Goal: Task Accomplishment & Management: Use online tool/utility

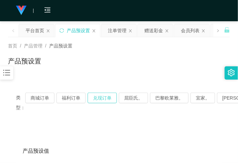
click at [107, 97] on button "兑现订单" at bounding box center [101, 97] width 29 height 11
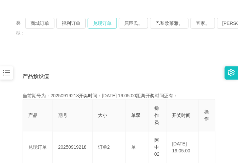
scroll to position [83, 0]
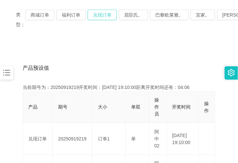
click at [103, 12] on button "兑现订单" at bounding box center [101, 15] width 29 height 11
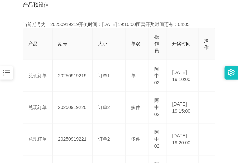
scroll to position [166, 0]
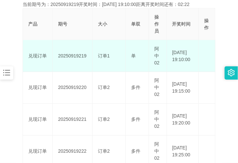
click at [76, 56] on td "20250919219" at bounding box center [73, 56] width 40 height 32
copy td "20250919219"
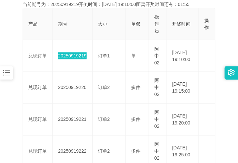
scroll to position [83, 0]
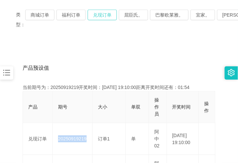
click at [103, 13] on button "兑现订单" at bounding box center [101, 15] width 29 height 11
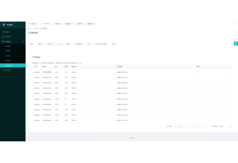
scroll to position [0, 0]
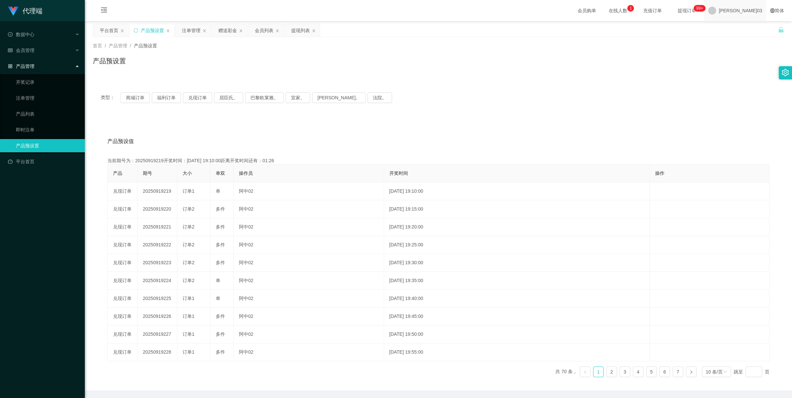
click at [237, 11] on span "[PERSON_NAME]03" at bounding box center [740, 10] width 43 height 21
click at [237, 31] on span "退出登录" at bounding box center [748, 29] width 19 height 5
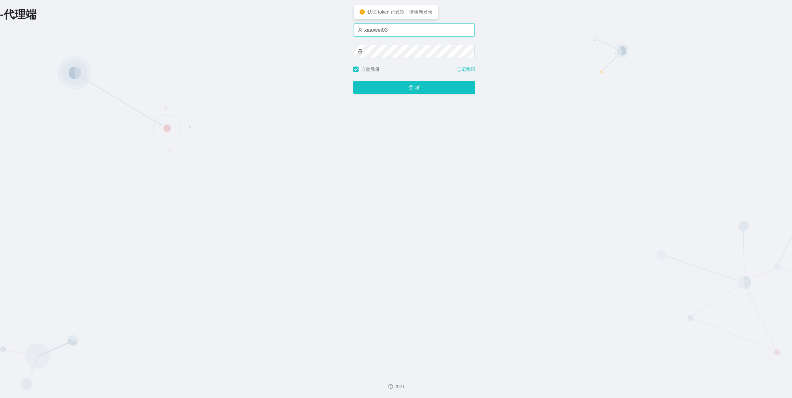
click at [237, 27] on input "xiaowei03" at bounding box center [414, 30] width 121 height 13
type input "xiaowei01"
click at [237, 88] on button "登 录" at bounding box center [414, 87] width 122 height 13
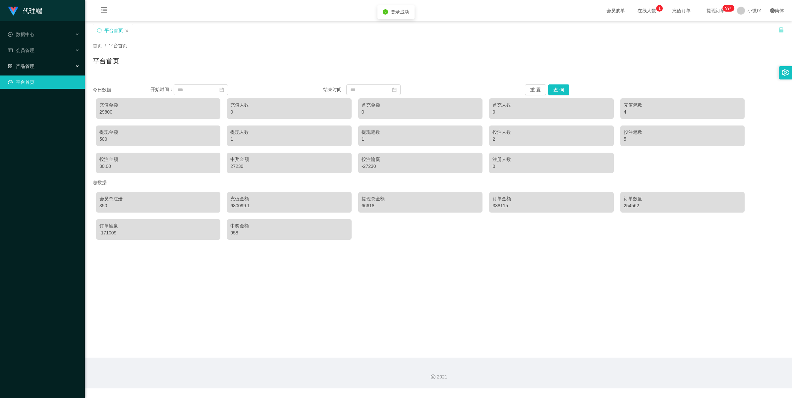
click at [42, 64] on div "产品管理" at bounding box center [42, 66] width 85 height 13
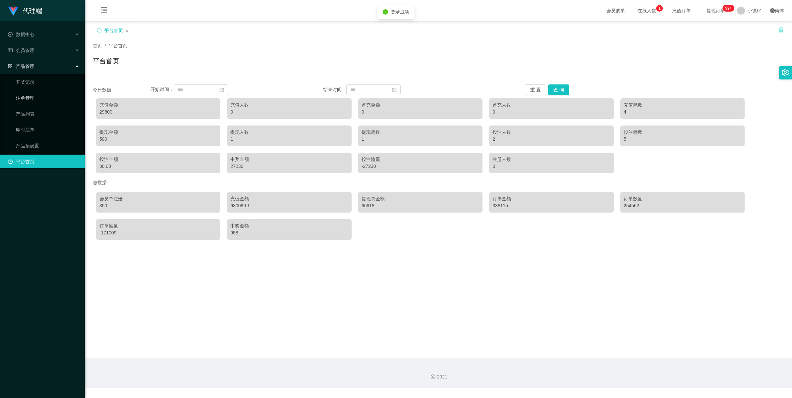
click at [39, 96] on link "注单管理" at bounding box center [48, 97] width 64 height 13
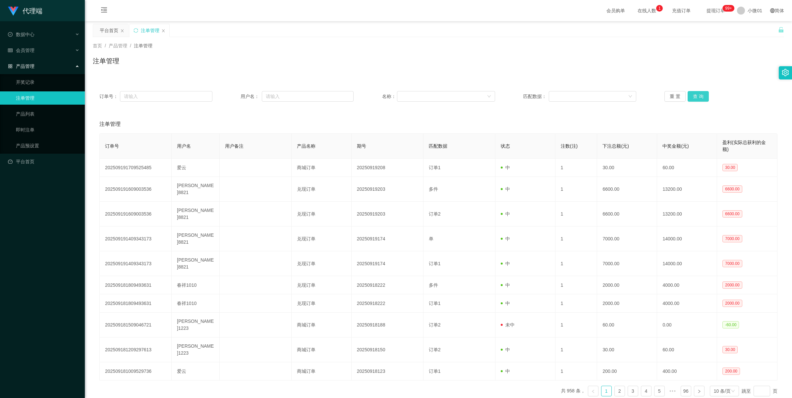
click at [237, 90] on div "订单号： 用户名： 名称： 匹配数据： 重 置 查 询" at bounding box center [438, 96] width 691 height 24
click at [237, 95] on button "查 询" at bounding box center [697, 96] width 21 height 11
click at [237, 96] on button "查 询" at bounding box center [697, 96] width 21 height 11
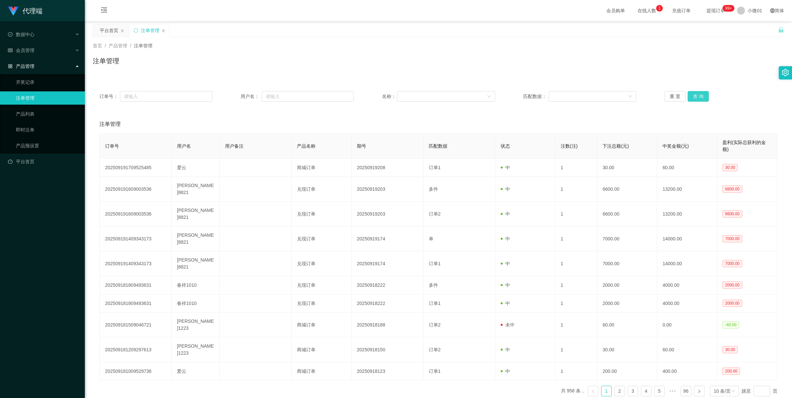
click at [237, 96] on button "查 询" at bounding box center [697, 96] width 21 height 11
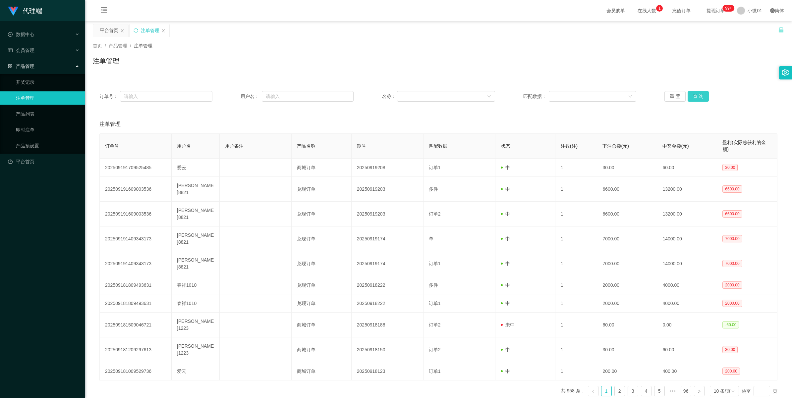
click at [237, 96] on button "查 询" at bounding box center [697, 96] width 21 height 11
click at [237, 94] on button "重 置" at bounding box center [674, 96] width 21 height 11
click at [237, 96] on button "查 询" at bounding box center [697, 96] width 21 height 11
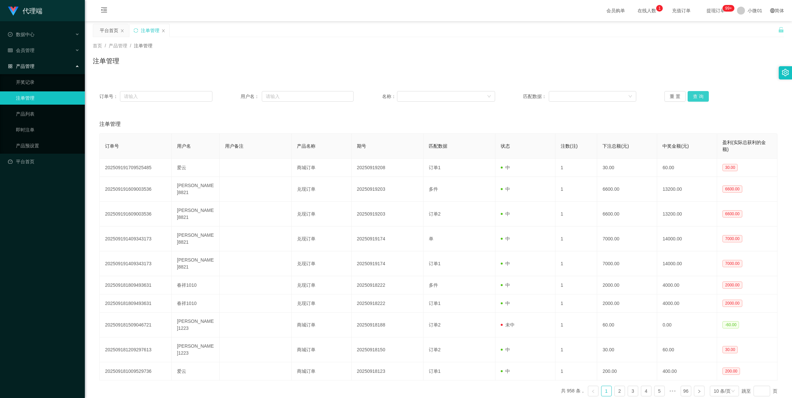
click at [237, 98] on button "查 询" at bounding box center [697, 96] width 21 height 11
click at [237, 99] on button "查 询" at bounding box center [697, 96] width 21 height 11
click at [237, 99] on button "查 询" at bounding box center [701, 96] width 28 height 11
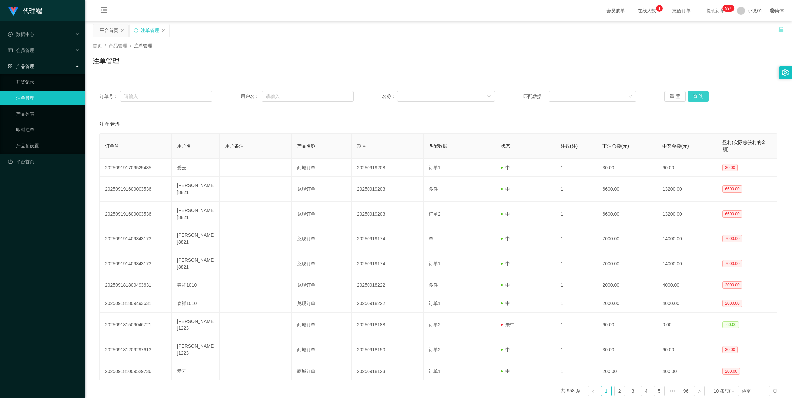
click at [237, 98] on button "查 询" at bounding box center [697, 96] width 21 height 11
click at [237, 96] on button "查 询" at bounding box center [697, 96] width 21 height 11
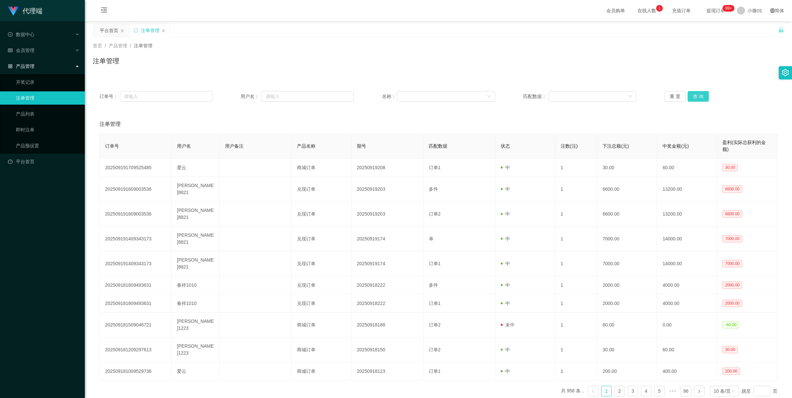
click at [237, 97] on button "查 询" at bounding box center [697, 96] width 21 height 11
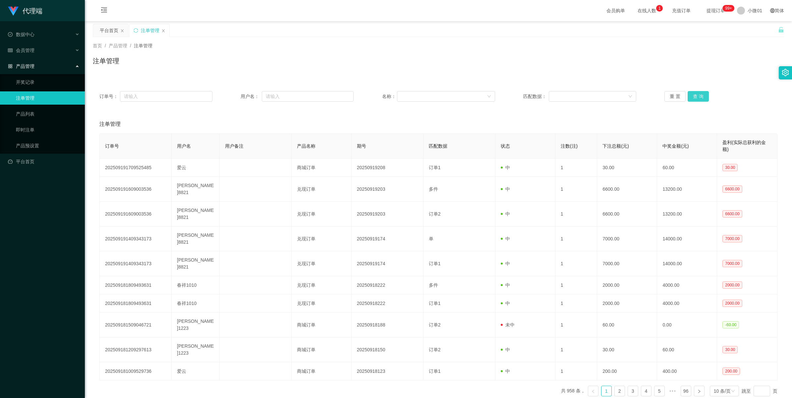
click at [237, 97] on button "查 询" at bounding box center [697, 96] width 21 height 11
click at [237, 97] on button "重 置" at bounding box center [674, 96] width 21 height 11
click at [237, 97] on button "查 询" at bounding box center [697, 96] width 21 height 11
click at [237, 99] on button "查 询" at bounding box center [697, 96] width 21 height 11
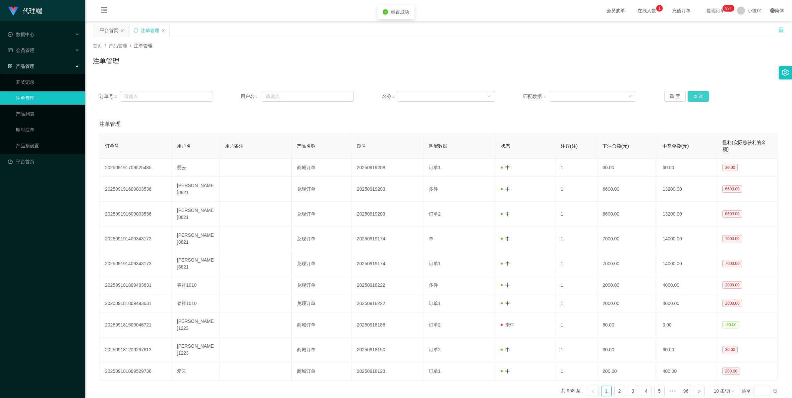
click at [237, 96] on button "查 询" at bounding box center [697, 96] width 21 height 11
click at [237, 95] on button "查 询" at bounding box center [697, 96] width 21 height 11
click at [237, 97] on button "查 询" at bounding box center [697, 96] width 21 height 11
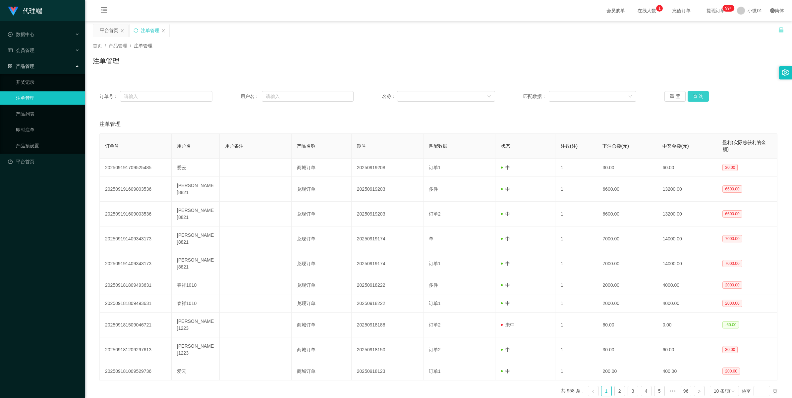
click at [237, 95] on button "查 询" at bounding box center [697, 96] width 21 height 11
click at [237, 98] on button "查 询" at bounding box center [697, 96] width 21 height 11
click at [237, 95] on button "重 置" at bounding box center [674, 96] width 21 height 11
click at [237, 96] on button "查 询" at bounding box center [697, 96] width 21 height 11
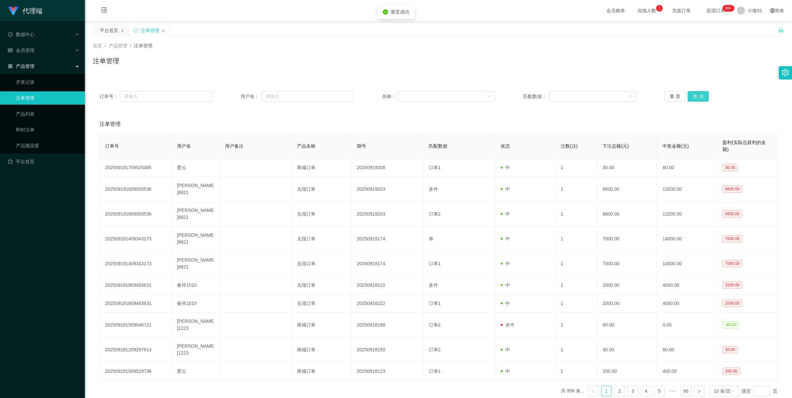
click at [237, 96] on button "查 询" at bounding box center [697, 96] width 21 height 11
click at [237, 97] on button "查 询" at bounding box center [697, 96] width 21 height 11
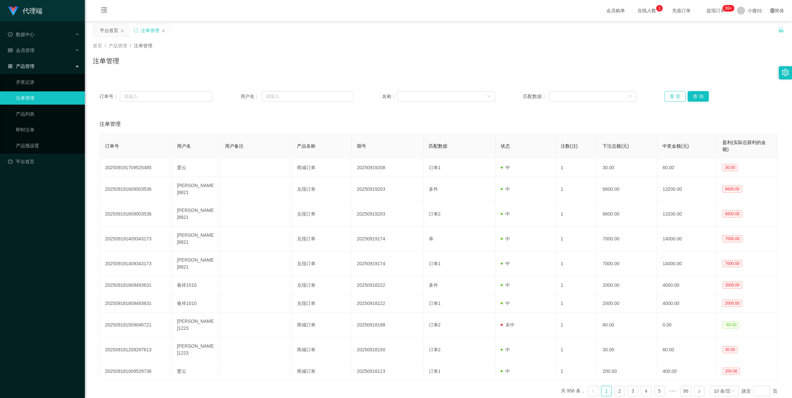
click at [237, 96] on button "重 置" at bounding box center [674, 96] width 21 height 11
click at [237, 95] on button "查 询" at bounding box center [697, 96] width 21 height 11
click at [237, 98] on button "查 询" at bounding box center [697, 96] width 21 height 11
click at [237, 95] on button "重 置" at bounding box center [674, 96] width 21 height 11
click at [237, 98] on div "重 置 查 询" at bounding box center [720, 96] width 113 height 11
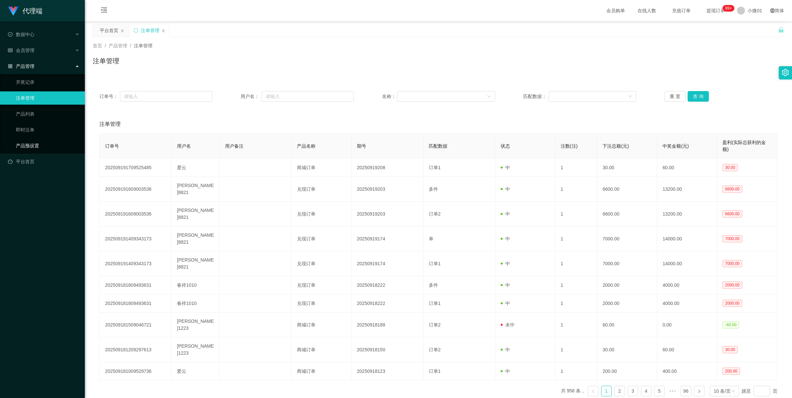
click at [39, 151] on link "产品预设置" at bounding box center [48, 145] width 64 height 13
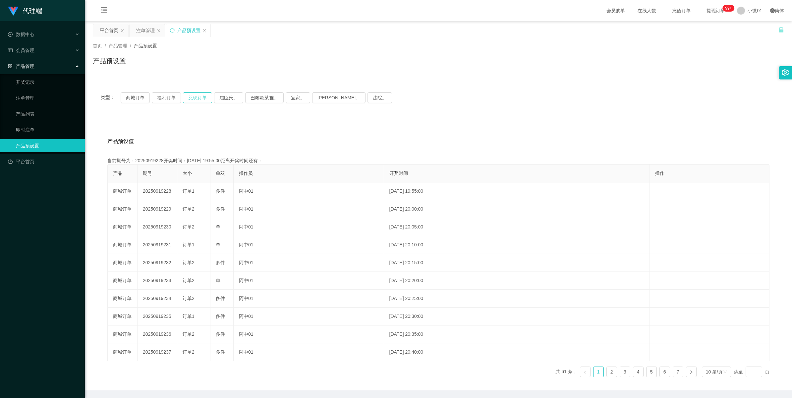
click at [201, 98] on button "兑现订单" at bounding box center [197, 97] width 29 height 11
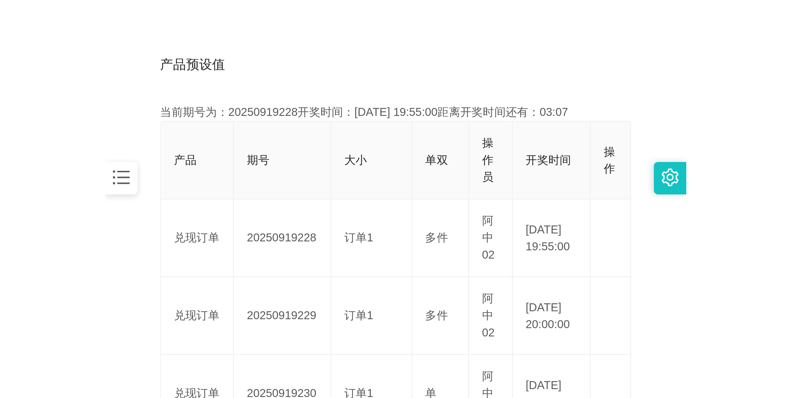
scroll to position [166, 0]
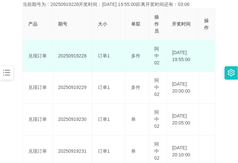
click at [79, 56] on td "20250919228" at bounding box center [73, 56] width 40 height 32
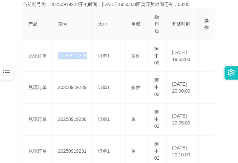
copy td "20250919228"
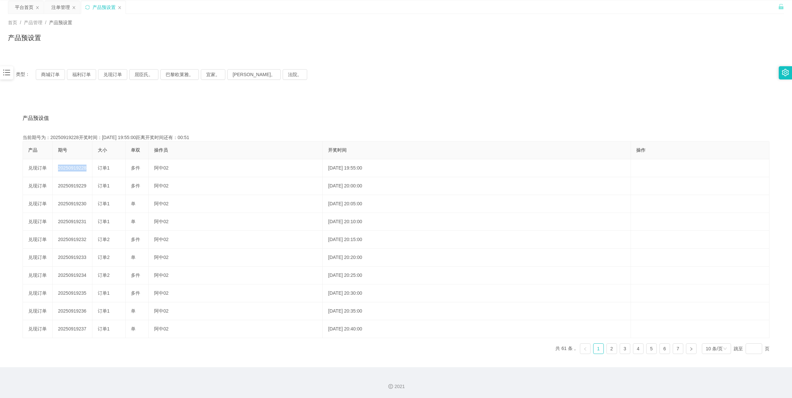
scroll to position [24, 0]
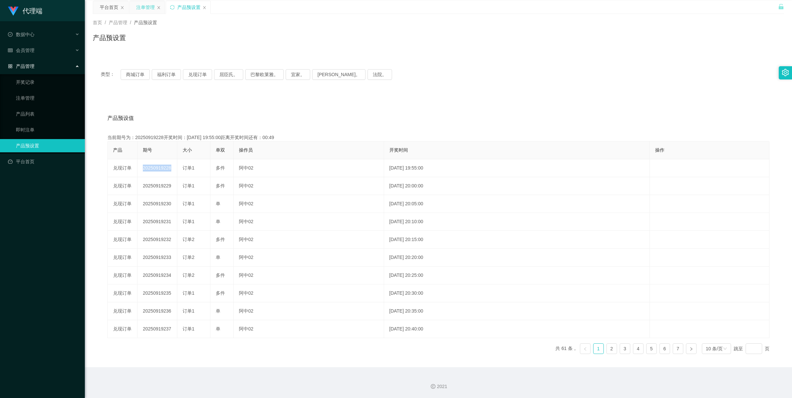
click at [143, 10] on div "注单管理" at bounding box center [145, 7] width 19 height 13
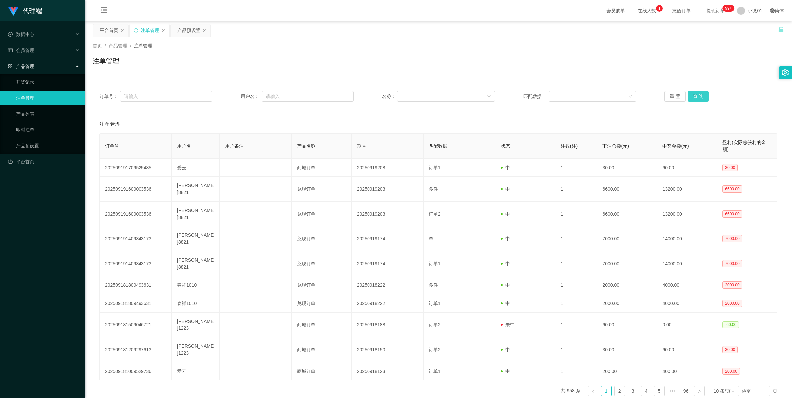
click at [237, 95] on button "查 询" at bounding box center [697, 96] width 21 height 11
click at [237, 95] on button "查 询" at bounding box center [701, 96] width 28 height 11
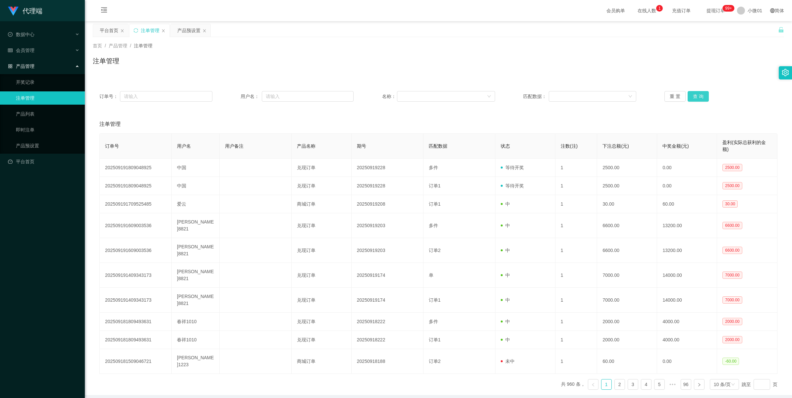
click at [237, 95] on button "查 询" at bounding box center [697, 96] width 21 height 11
click at [237, 98] on button "查 询" at bounding box center [697, 96] width 21 height 11
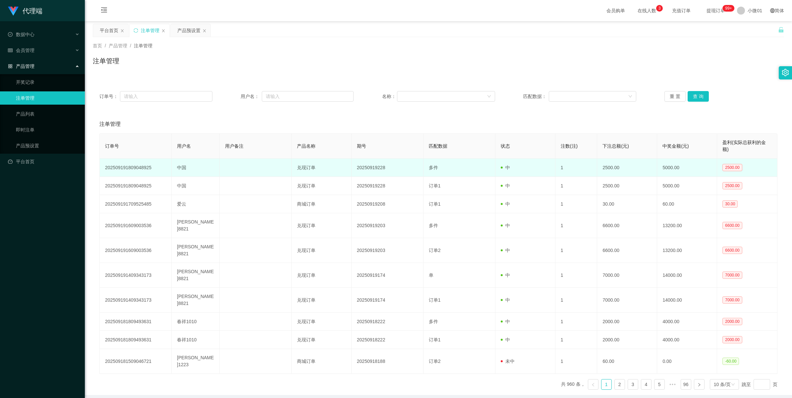
click at [237, 162] on td "20250919228" at bounding box center [387, 168] width 72 height 18
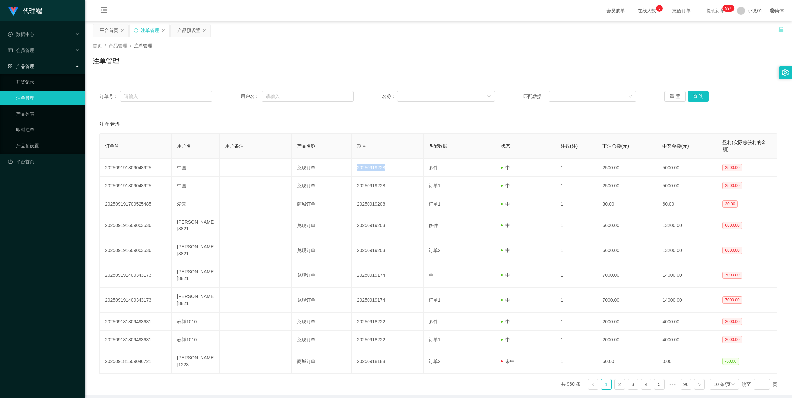
copy td "20250919228"
